Goal: Answer question/provide support

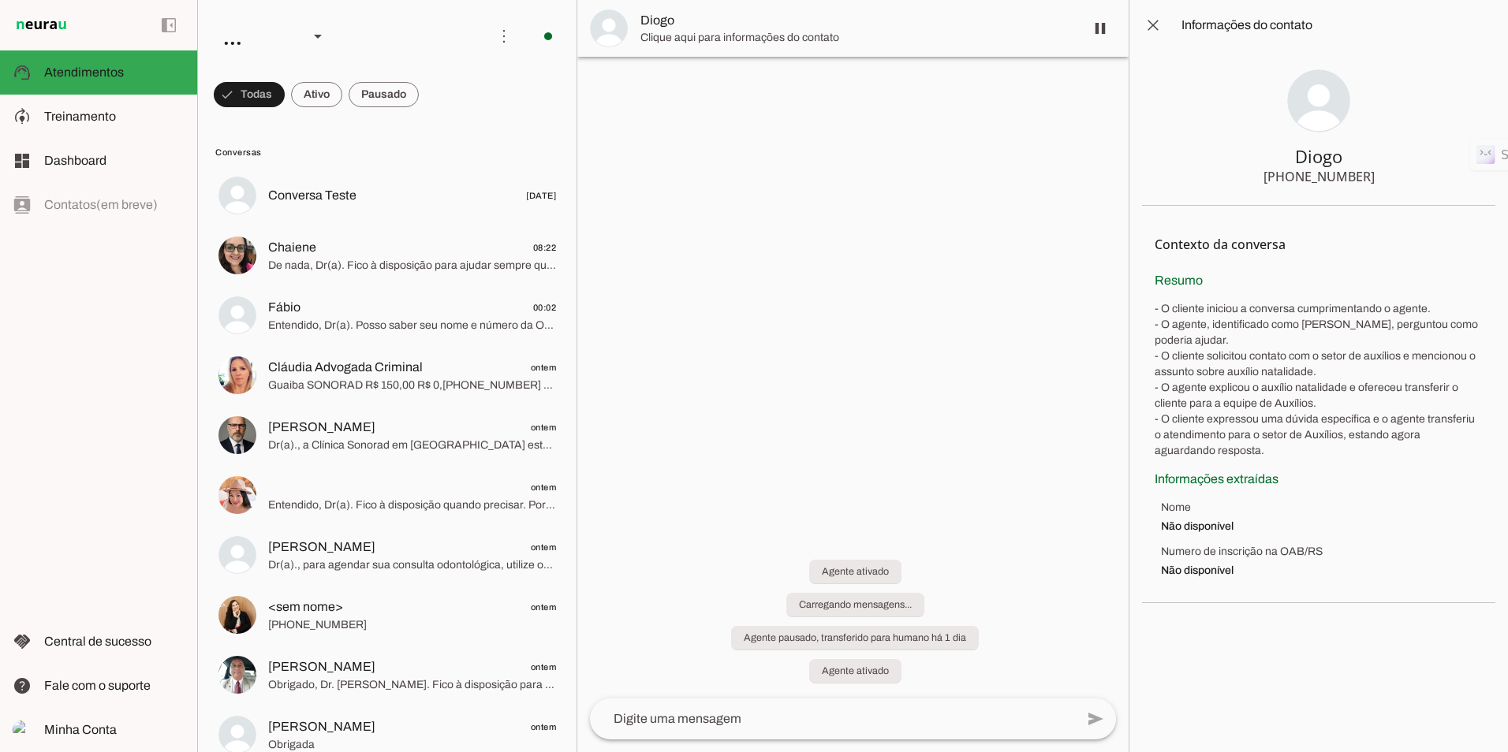
scroll to position [1764, 0]
